Goal: Complete application form

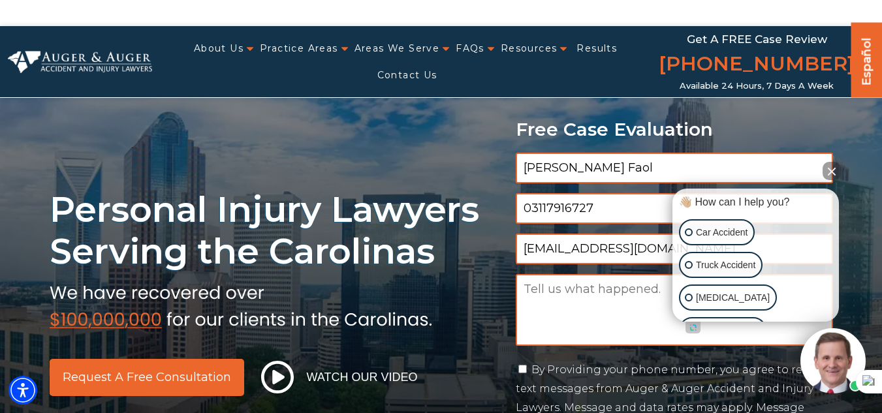
type input "03117916727"
click at [569, 324] on textarea "Message" at bounding box center [673, 310] width 317 height 72
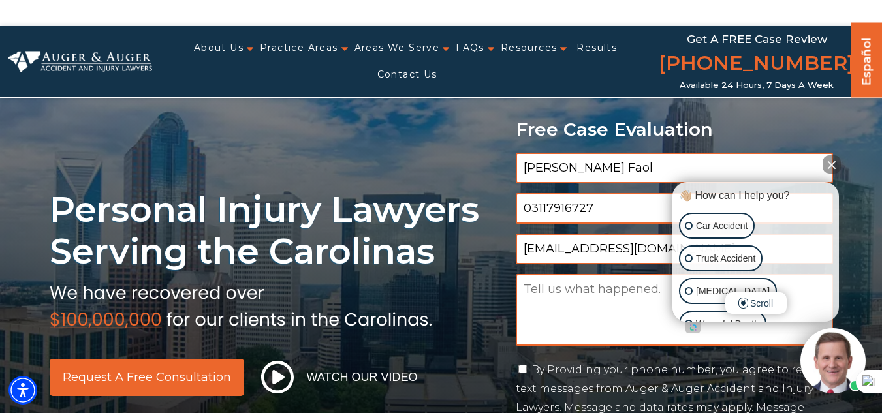
paste textarea "Dear, Looking to improve your Google rankings, DA, [GEOGRAPHIC_DATA], and onlin…"
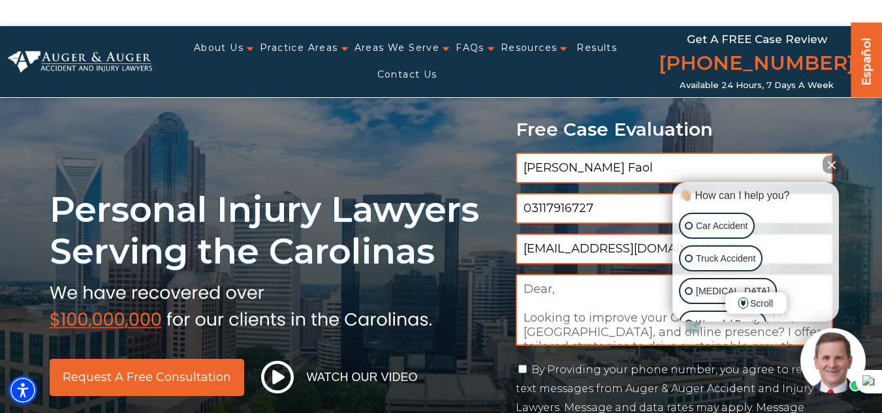
click at [581, 307] on textarea "Dear, Looking to improve your Google rankings, DA, [GEOGRAPHIC_DATA], and onlin…" at bounding box center [673, 310] width 317 height 72
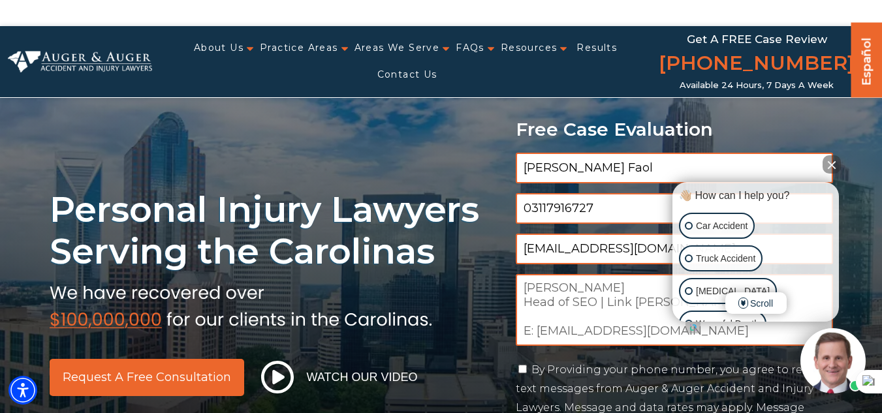
type textarea "Dear, Looking to improve your Google rankings, DA, [GEOGRAPHIC_DATA], and onlin…"
click at [842, 166] on div "Personal Injury Lawyers Serving the Carolinas Request a Free Consultation Watch…" at bounding box center [441, 269] width 882 height 486
click at [833, 166] on button "Close Intaker Chat Widget" at bounding box center [831, 164] width 18 height 18
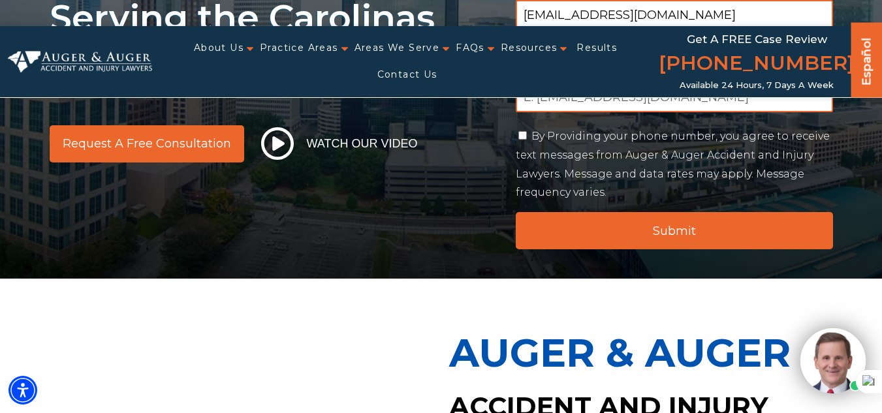
scroll to position [261, 0]
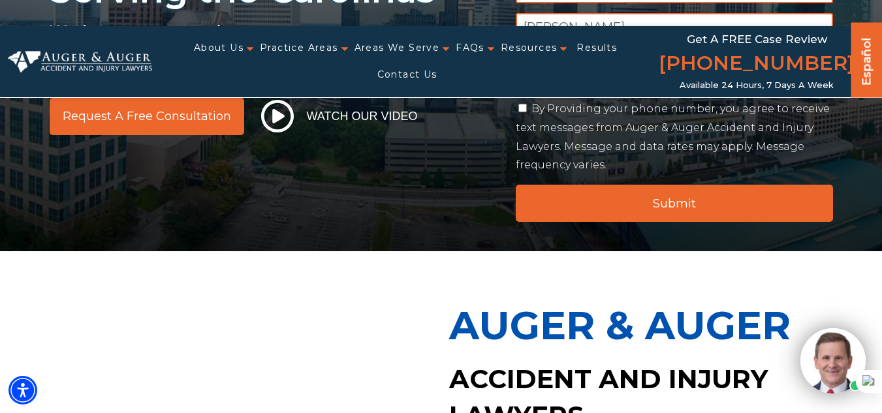
click at [525, 108] on input "By Providing your phone number, you agree to receive text messages from Auger &…" at bounding box center [522, 108] width 8 height 8
checkbox input "true"
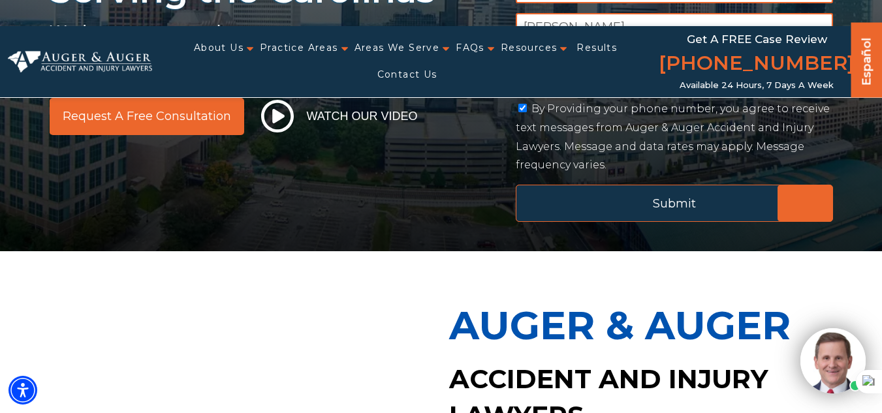
click at [634, 189] on input "Submit" at bounding box center [673, 203] width 317 height 37
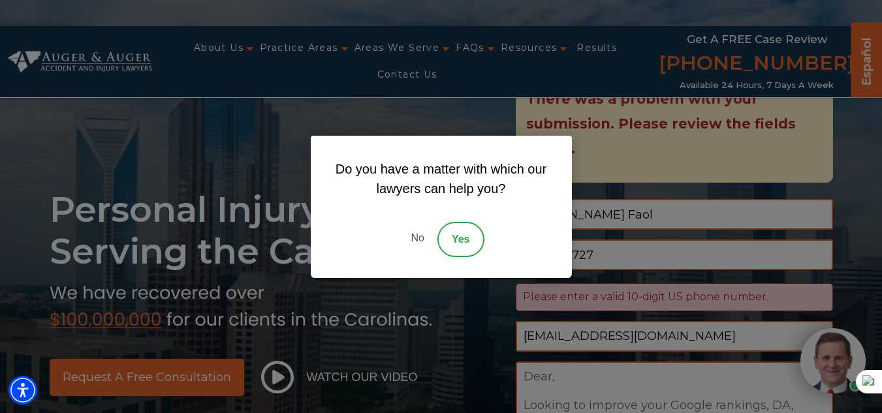
scroll to position [0, 0]
click at [461, 232] on link "Yes" at bounding box center [460, 239] width 47 height 35
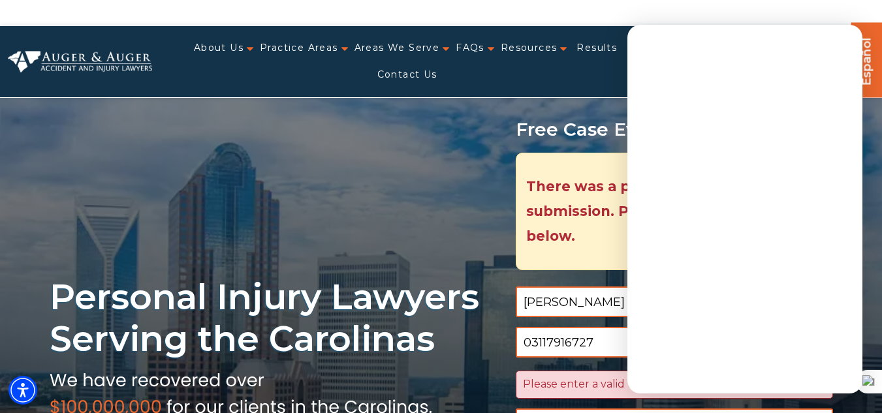
click at [395, 197] on div "Personal Injury Lawyers Serving the Carolinas Request a Free Consultation Watch…" at bounding box center [441, 356] width 882 height 661
click at [578, 346] on input "03117916727" at bounding box center [673, 342] width 317 height 31
type input "[PHONE_NUMBER]"
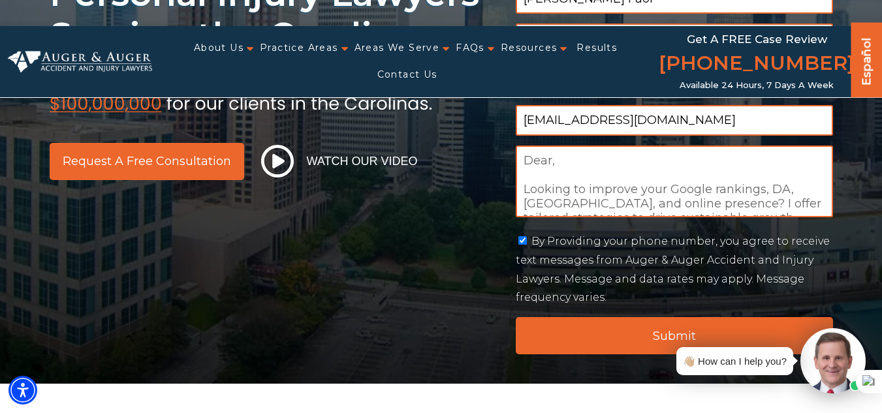
scroll to position [326, 0]
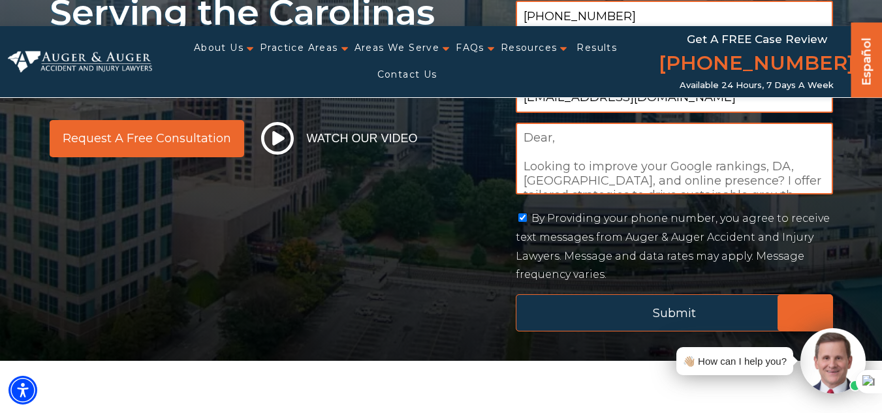
click at [617, 307] on input "Submit" at bounding box center [673, 312] width 317 height 37
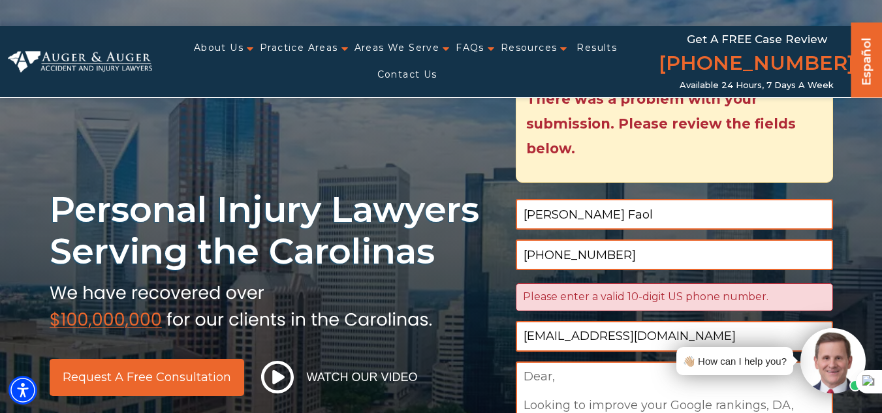
scroll to position [13, 5]
click at [564, 256] on input "[PHONE_NUMBER]" at bounding box center [673, 254] width 317 height 31
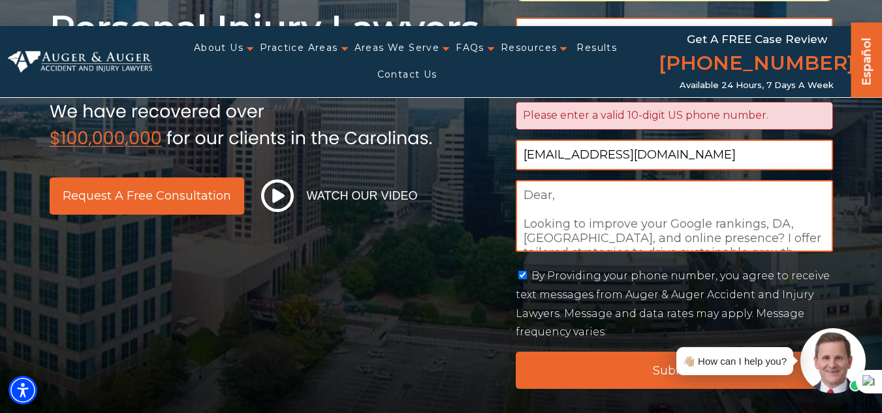
scroll to position [283, 0]
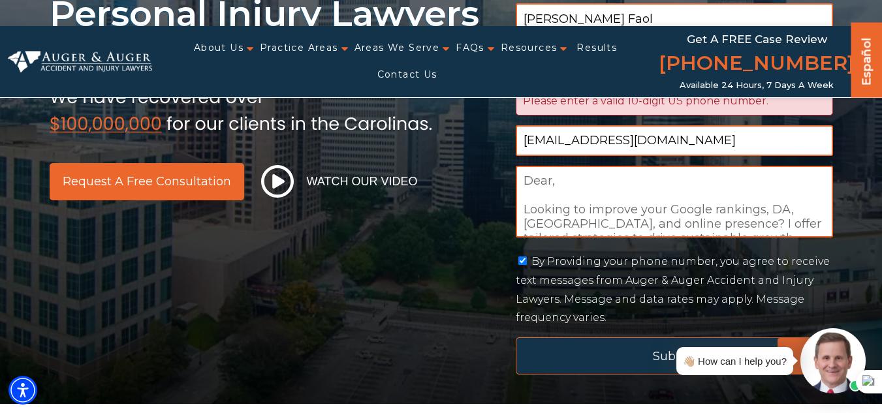
type input "3117916727"
click at [598, 361] on input "Submit" at bounding box center [673, 355] width 317 height 37
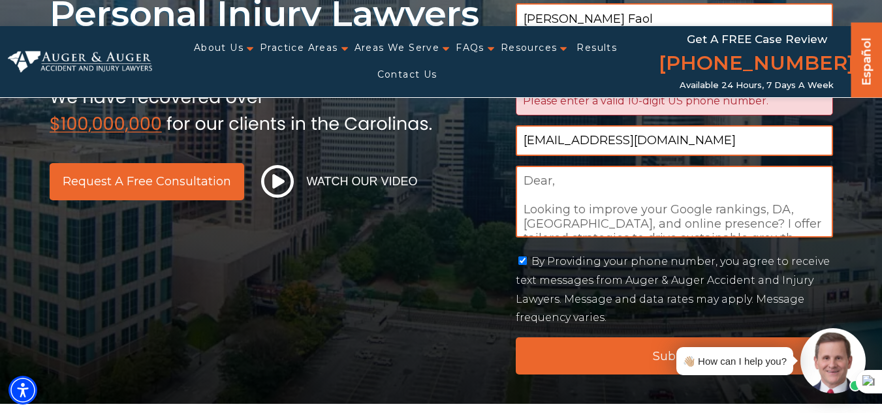
scroll to position [348, 0]
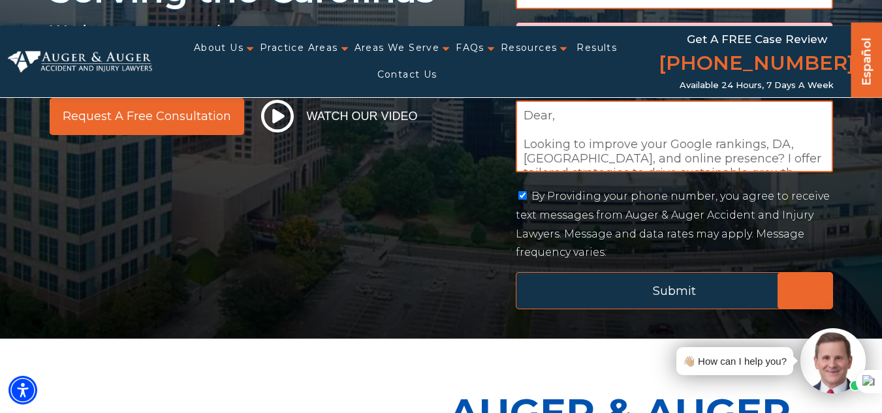
click at [650, 292] on input "Submit" at bounding box center [673, 290] width 317 height 37
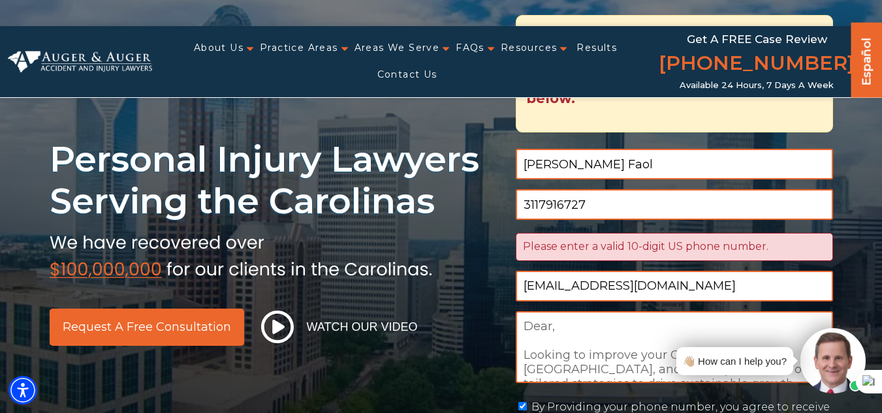
scroll to position [0, 0]
